Goal: Complete application form

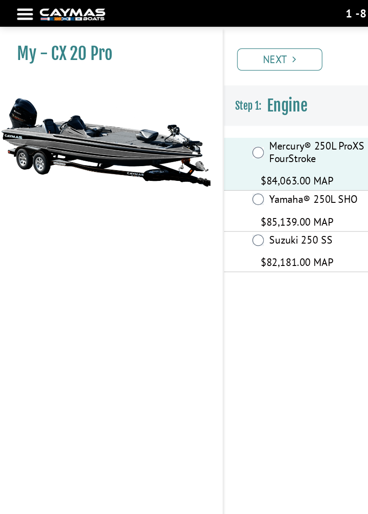
click at [230, 51] on link "Next" at bounding box center [220, 46] width 67 height 17
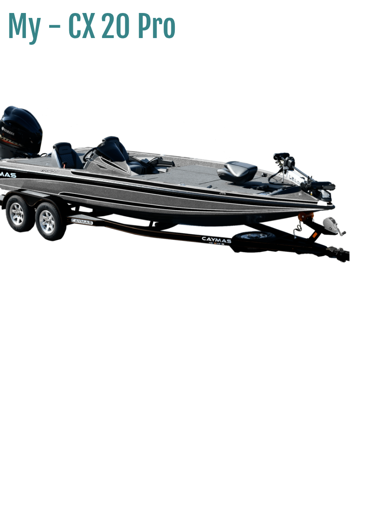
scroll to position [2754, 0]
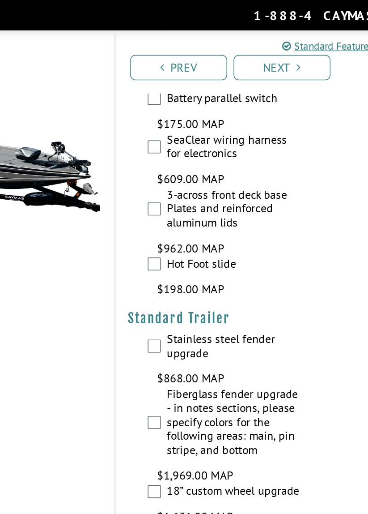
click at [291, 52] on link "Next" at bounding box center [291, 46] width 67 height 17
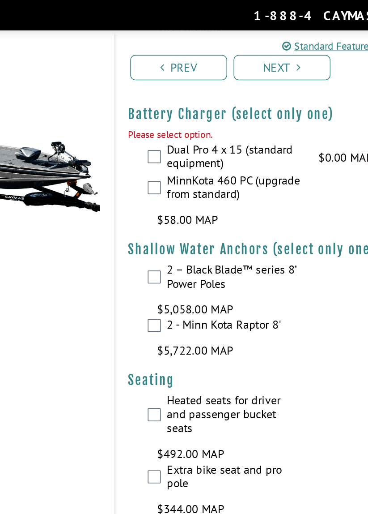
scroll to position [1454, 0]
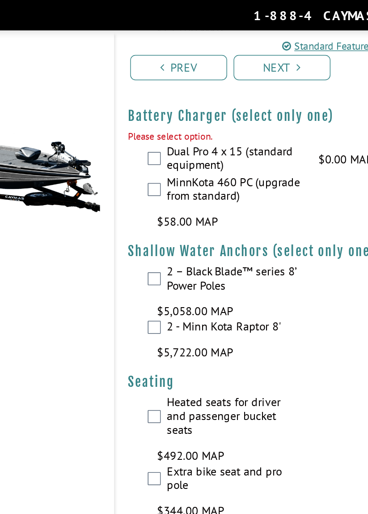
click at [290, 54] on link "Next" at bounding box center [291, 46] width 67 height 17
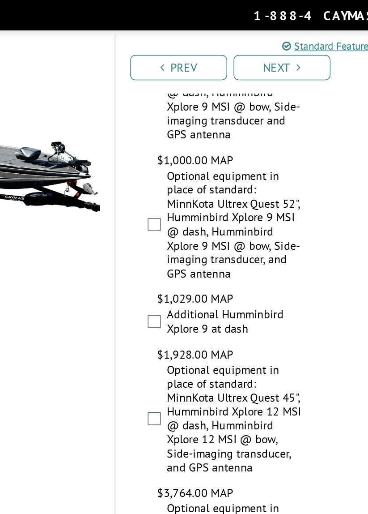
scroll to position [0, 0]
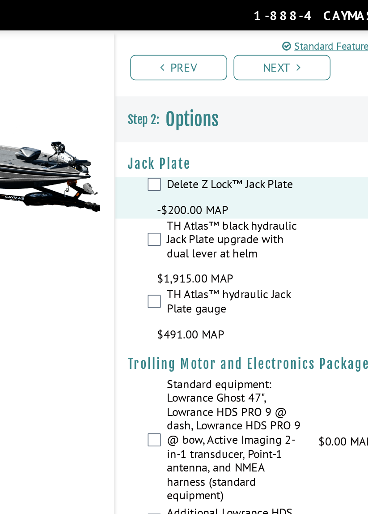
click at [300, 54] on link "Next" at bounding box center [291, 46] width 67 height 17
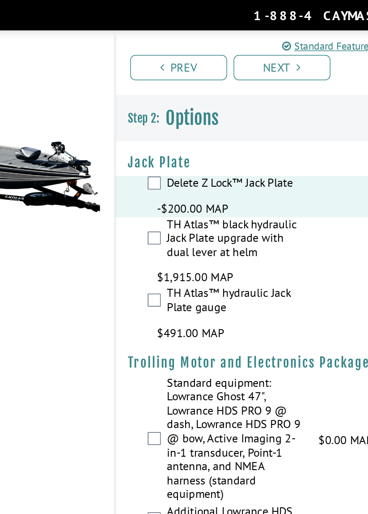
click at [296, 47] on link "Next" at bounding box center [291, 46] width 67 height 17
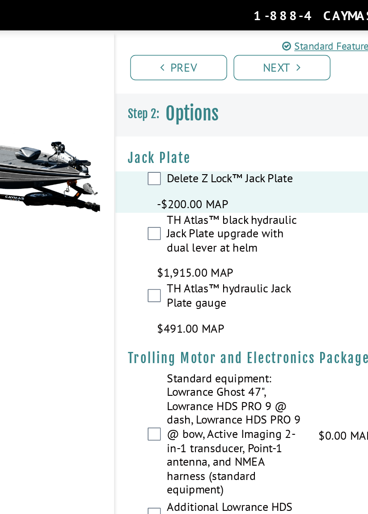
click at [296, 50] on link "Next" at bounding box center [291, 46] width 67 height 17
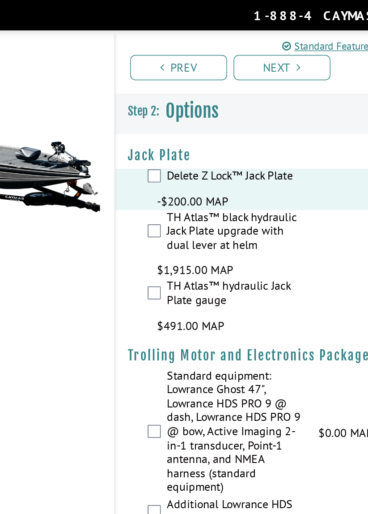
click at [296, 50] on link "Next" at bounding box center [291, 46] width 67 height 17
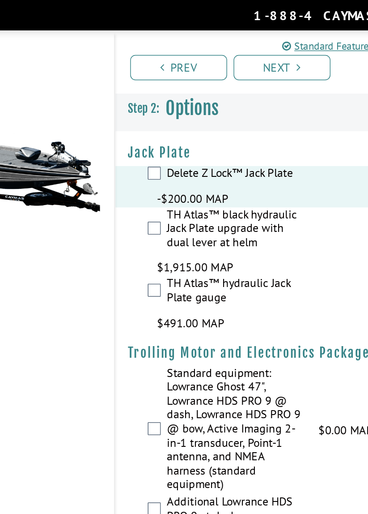
click at [292, 48] on link "Next" at bounding box center [291, 46] width 67 height 17
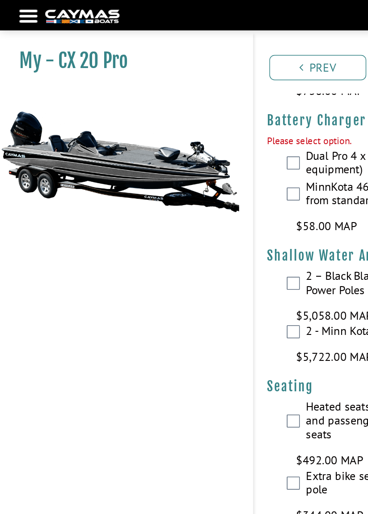
scroll to position [1454, 0]
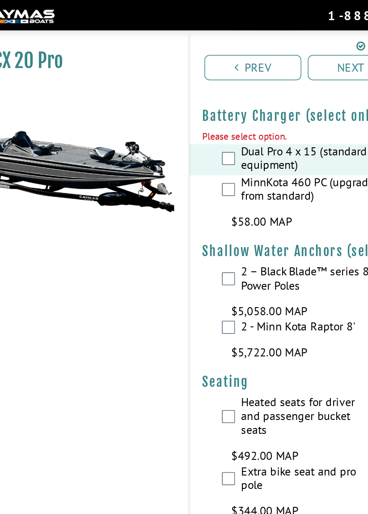
click at [282, 50] on link "Next" at bounding box center [291, 46] width 67 height 17
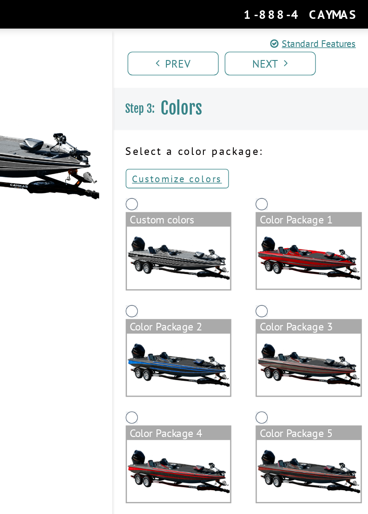
scroll to position [0, 0]
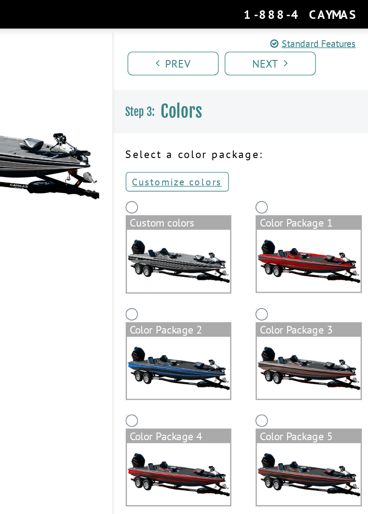
click at [286, 162] on div "Color Package 1" at bounding box center [320, 164] width 77 height 10
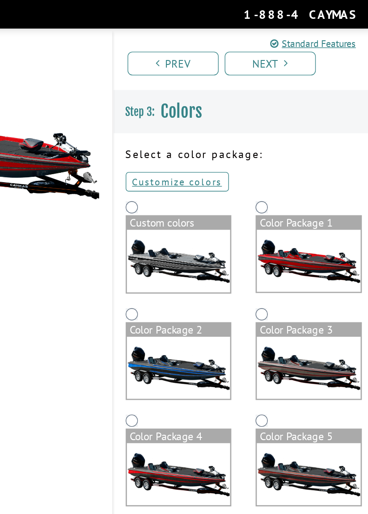
click at [293, 47] on link "Next" at bounding box center [291, 46] width 67 height 17
